Goal: Communication & Community: Answer question/provide support

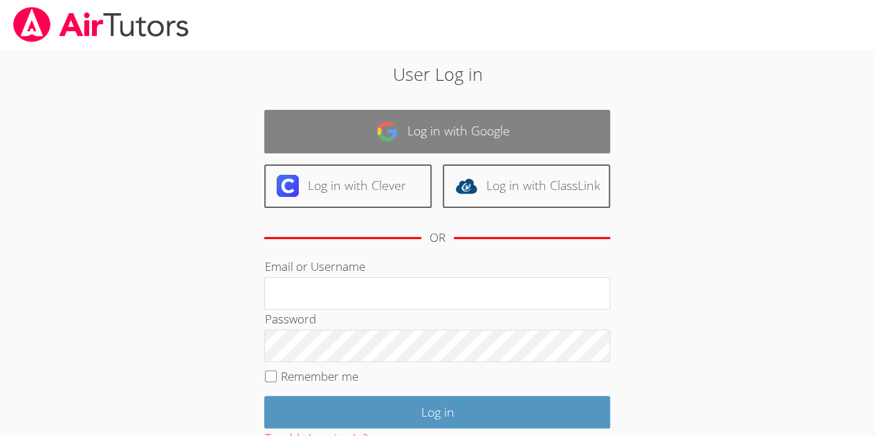
click at [487, 122] on link "Log in with Google" at bounding box center [437, 132] width 346 height 44
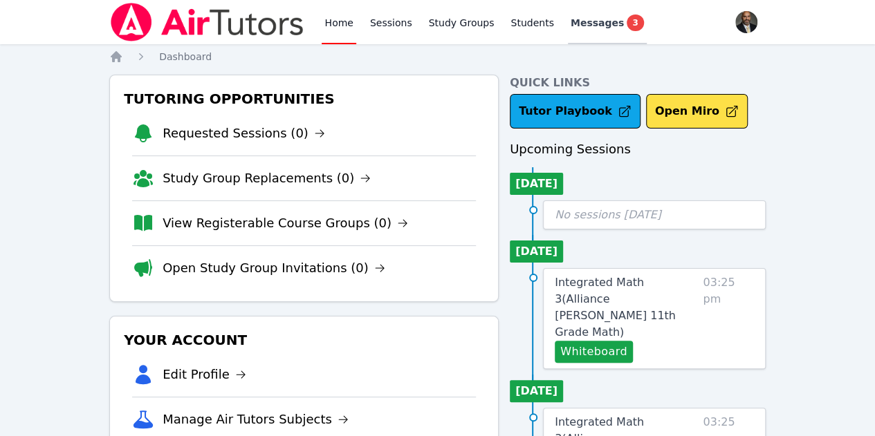
click at [577, 31] on link "Messages 3" at bounding box center [607, 22] width 79 height 44
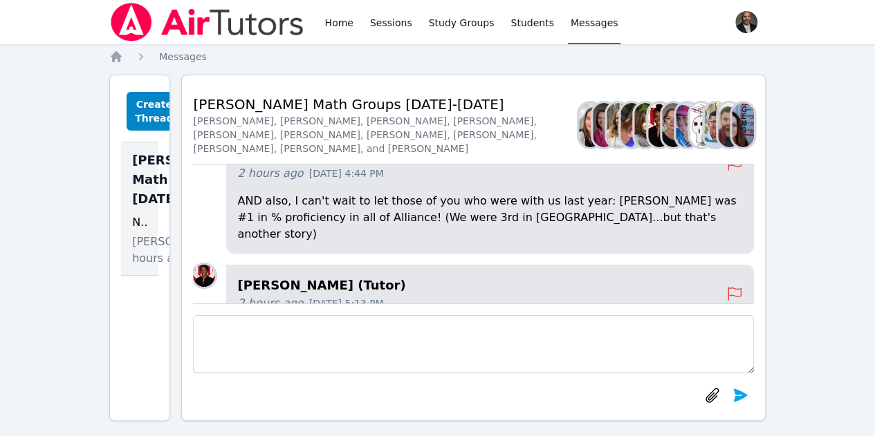
scroll to position [-73, 0]
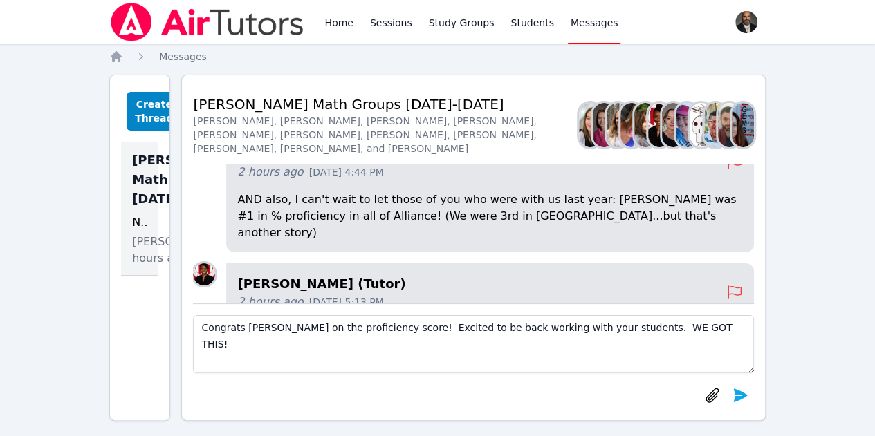
click at [259, 330] on textarea "Congrats [PERSON_NAME] on the proficiency score! Excited to be back working wit…" at bounding box center [473, 344] width 560 height 58
type textarea "Congrats, [PERSON_NAME], on the proficiency score! Excited to be back working w…"
click at [744, 402] on icon "submit" at bounding box center [739, 395] width 17 height 17
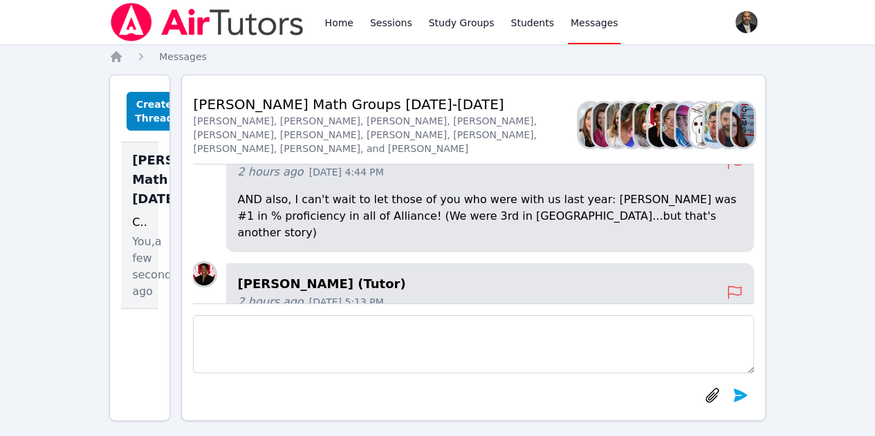
scroll to position [0, 0]
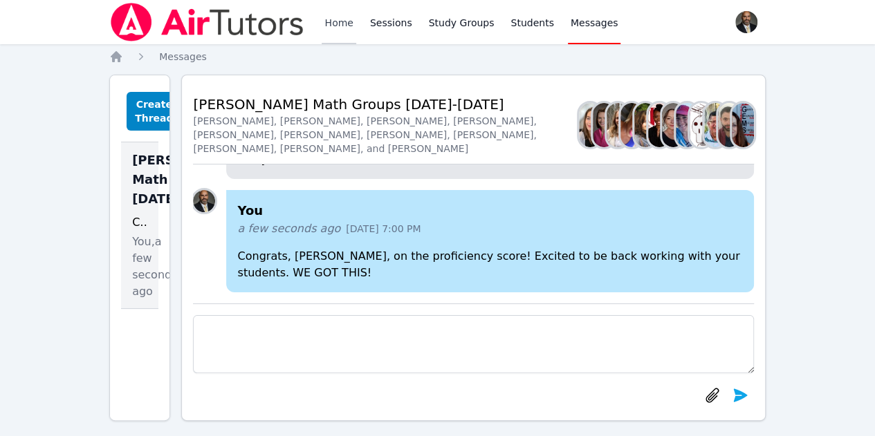
click at [333, 23] on link "Home" at bounding box center [338, 22] width 34 height 44
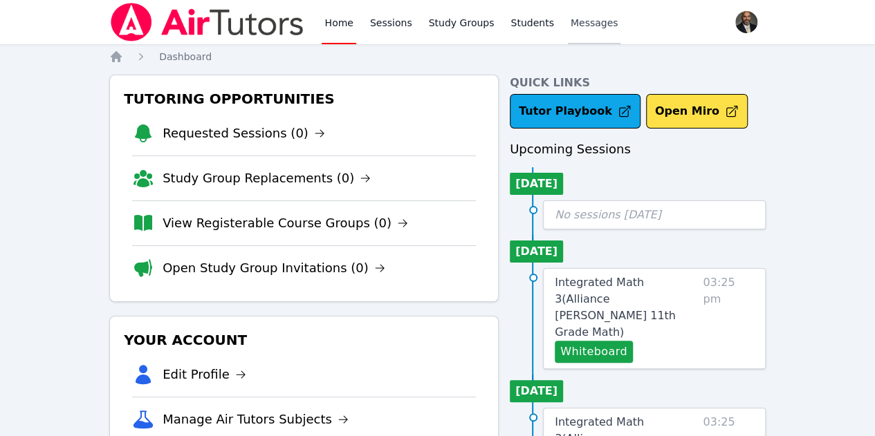
click at [568, 30] on link "Messages" at bounding box center [594, 22] width 53 height 44
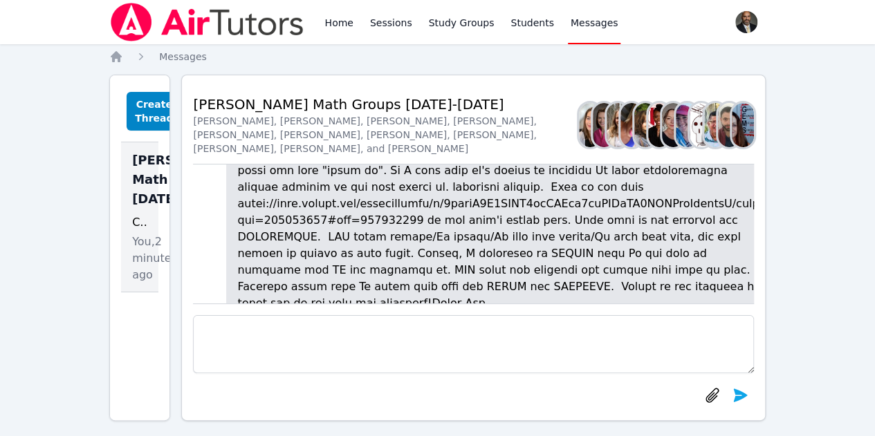
scroll to position [-365, 0]
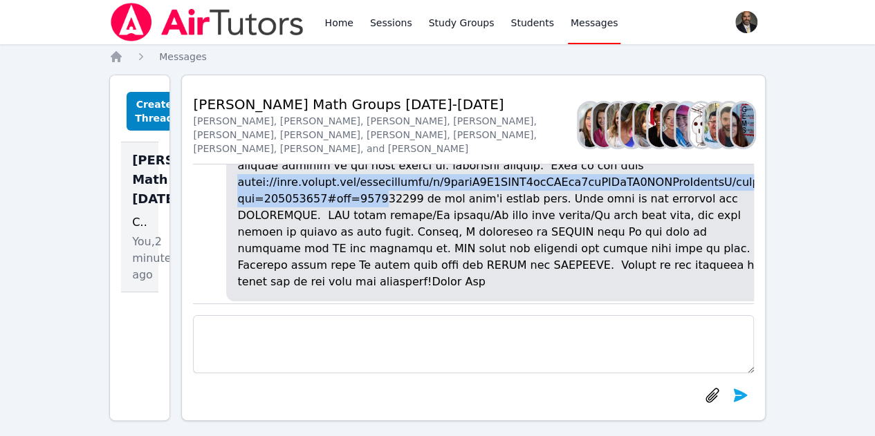
drag, startPoint x: 254, startPoint y: 223, endPoint x: 390, endPoint y: 243, distance: 136.9
click at [384, 241] on p at bounding box center [500, 141] width 527 height 299
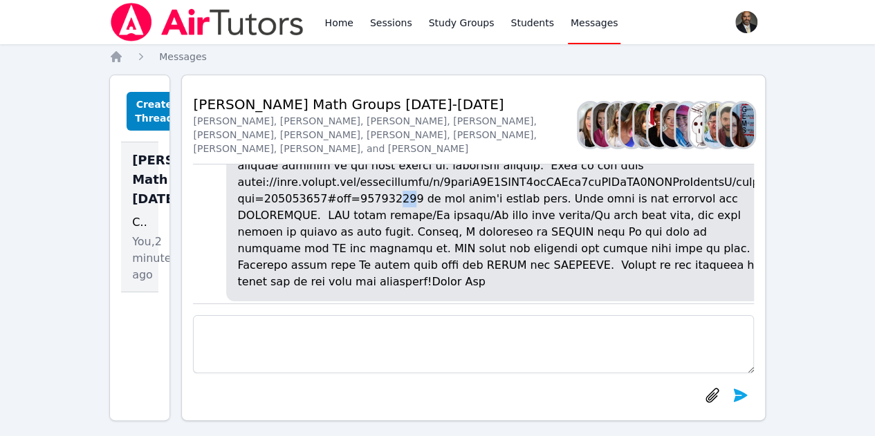
drag, startPoint x: 398, startPoint y: 243, endPoint x: 409, endPoint y: 243, distance: 11.1
click at [409, 243] on p at bounding box center [500, 141] width 527 height 299
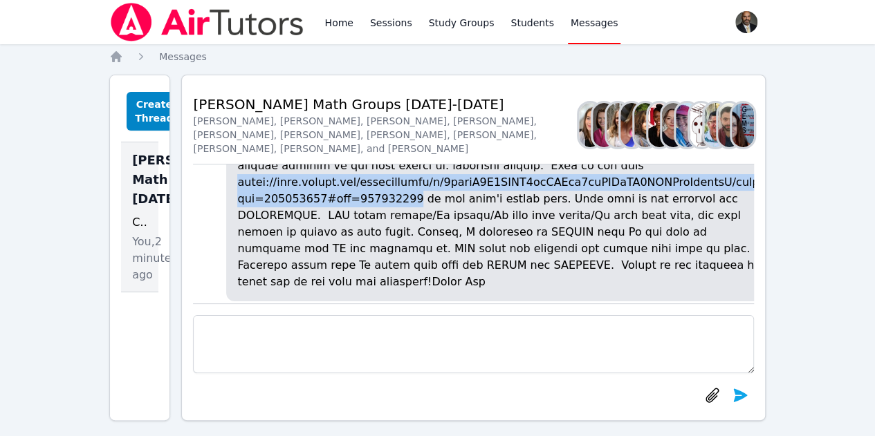
drag, startPoint x: 413, startPoint y: 239, endPoint x: 253, endPoint y: 223, distance: 161.2
click at [253, 223] on p at bounding box center [500, 141] width 527 height 299
copy p "[URL][DOMAIN_NAME]"
